Goal: Find specific page/section: Find specific page/section

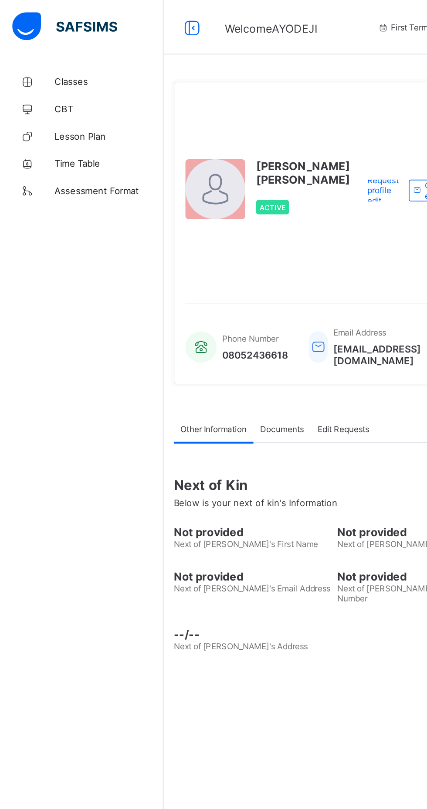
click at [53, 52] on span "Classes" at bounding box center [70, 52] width 70 height 7
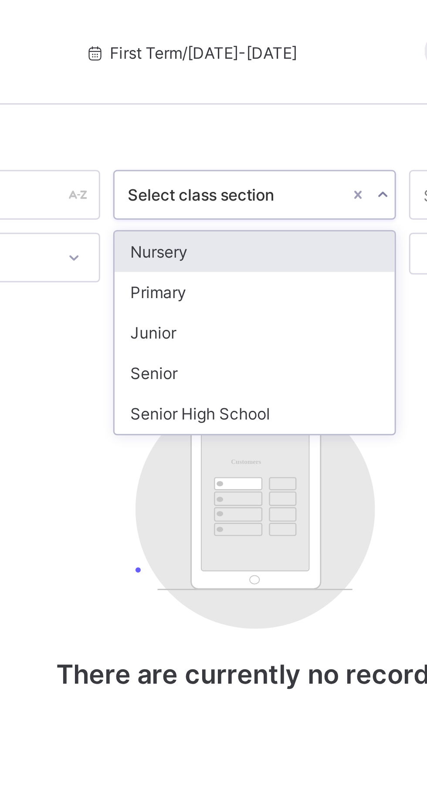
click at [256, 135] on div "Senior High School" at bounding box center [265, 137] width 93 height 13
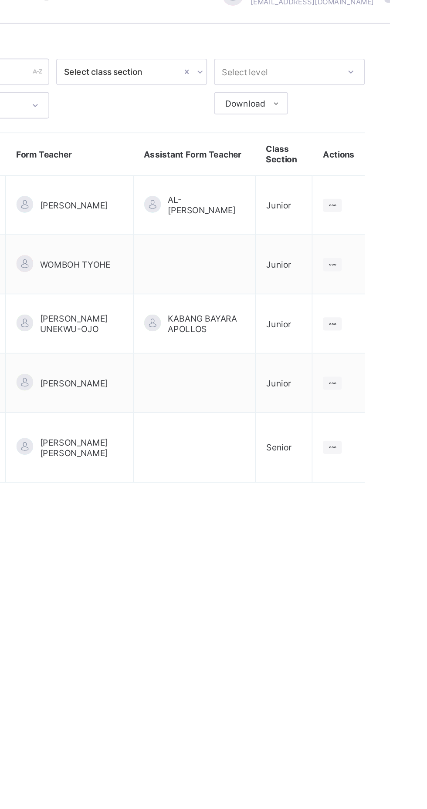
click at [0, 0] on ul "View Class" at bounding box center [0, 0] width 0 height 0
click at [0, 0] on div "View Class" at bounding box center [0, 0] width 0 height 0
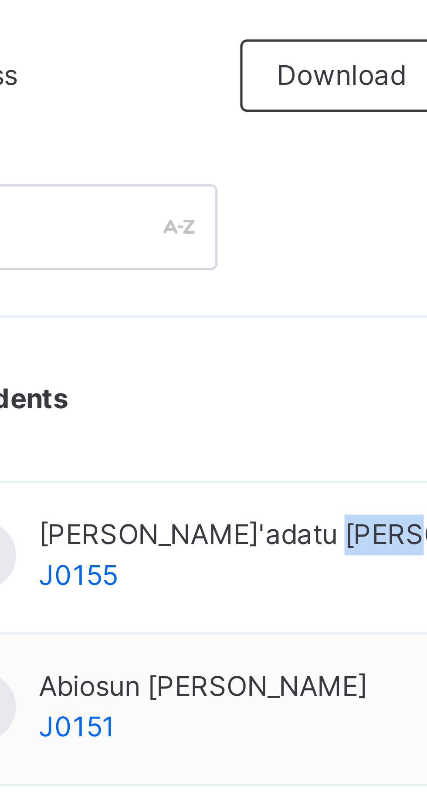
copy span "[PERSON_NAME]"
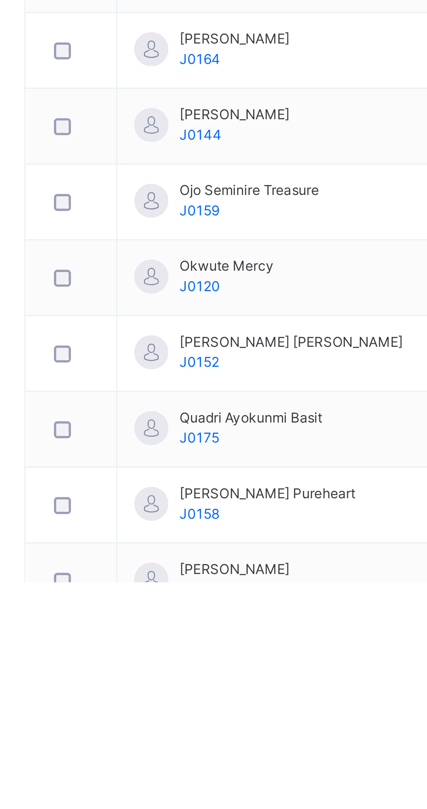
scroll to position [140, 0]
